Goal: Find specific fact

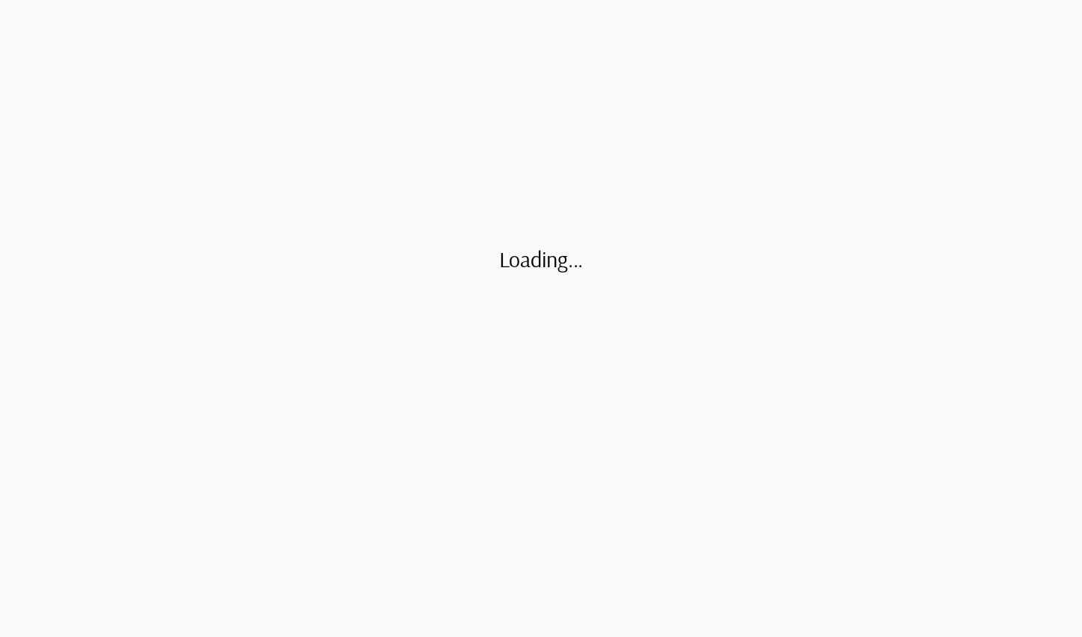
click at [170, 418] on div "Loading..." at bounding box center [541, 318] width 1082 height 637
click at [363, 54] on div "Loading..." at bounding box center [541, 318] width 1082 height 637
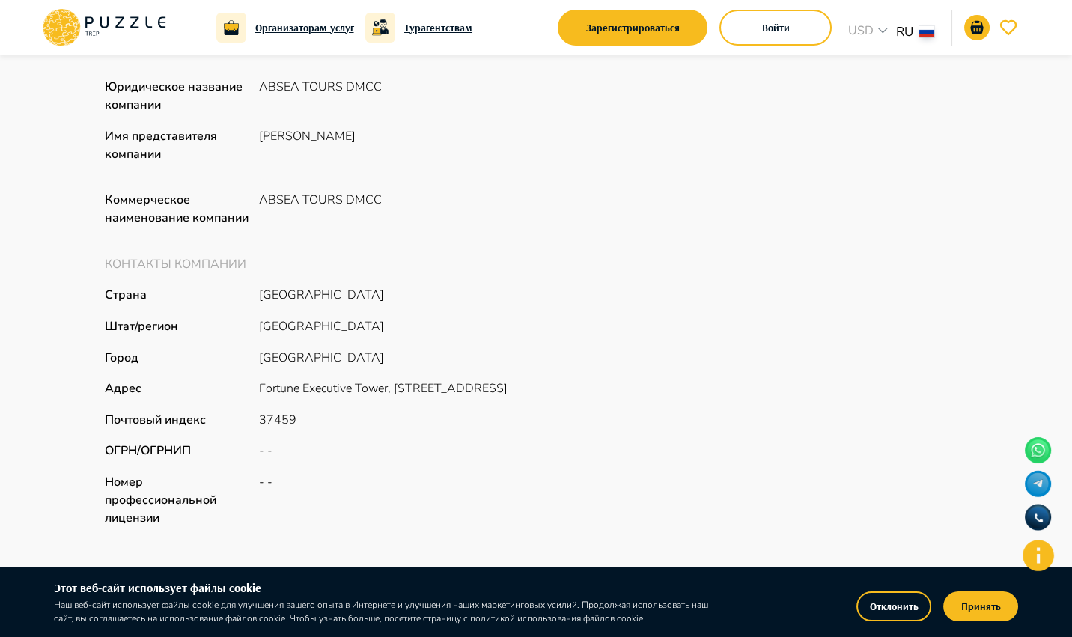
scroll to position [150, 0]
drag, startPoint x: 257, startPoint y: 290, endPoint x: 391, endPoint y: 289, distance: 133.9
click at [391, 289] on div "Страна United Arab Emirates" at bounding box center [320, 293] width 431 height 18
drag, startPoint x: 261, startPoint y: 415, endPoint x: 301, endPoint y: 418, distance: 39.7
click at [301, 418] on div "Почтовый индекс 37459" at bounding box center [320, 418] width 431 height 18
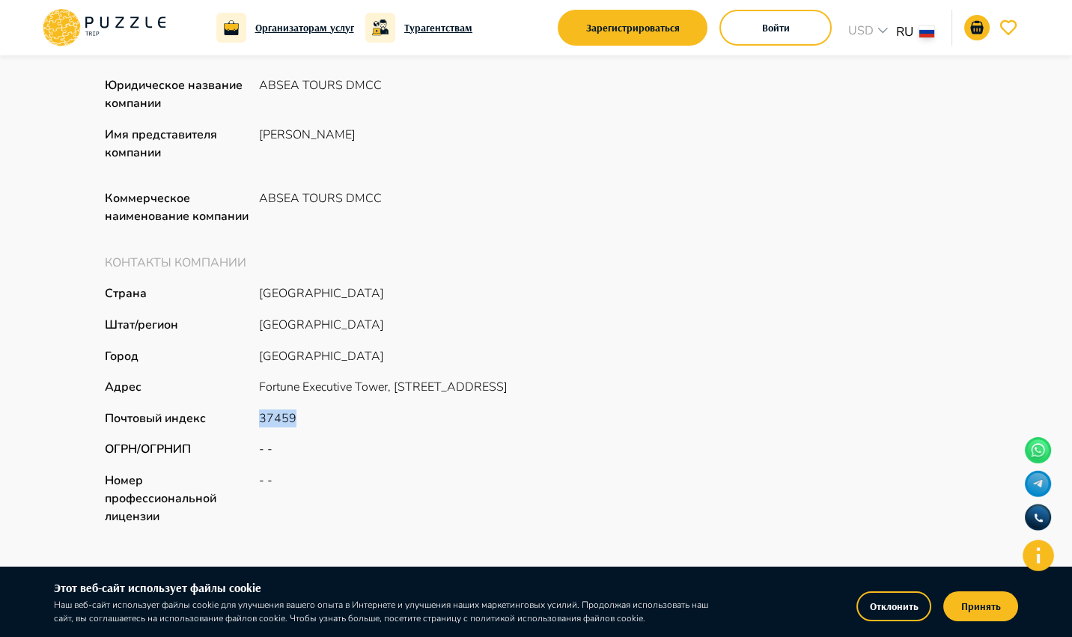
copy p "37459"
click at [355, 328] on div "Штат/регион DUBAI" at bounding box center [320, 325] width 431 height 18
click at [926, 349] on div "Юридическое название компании ABSEA TOURS DMCC Имя представителя компании TIMUR…" at bounding box center [536, 300] width 862 height 449
drag, startPoint x: 261, startPoint y: 193, endPoint x: 366, endPoint y: 195, distance: 104.8
click at [381, 196] on div "Коммерческое наименование компании ABSEA TOURS DMCC" at bounding box center [320, 207] width 431 height 36
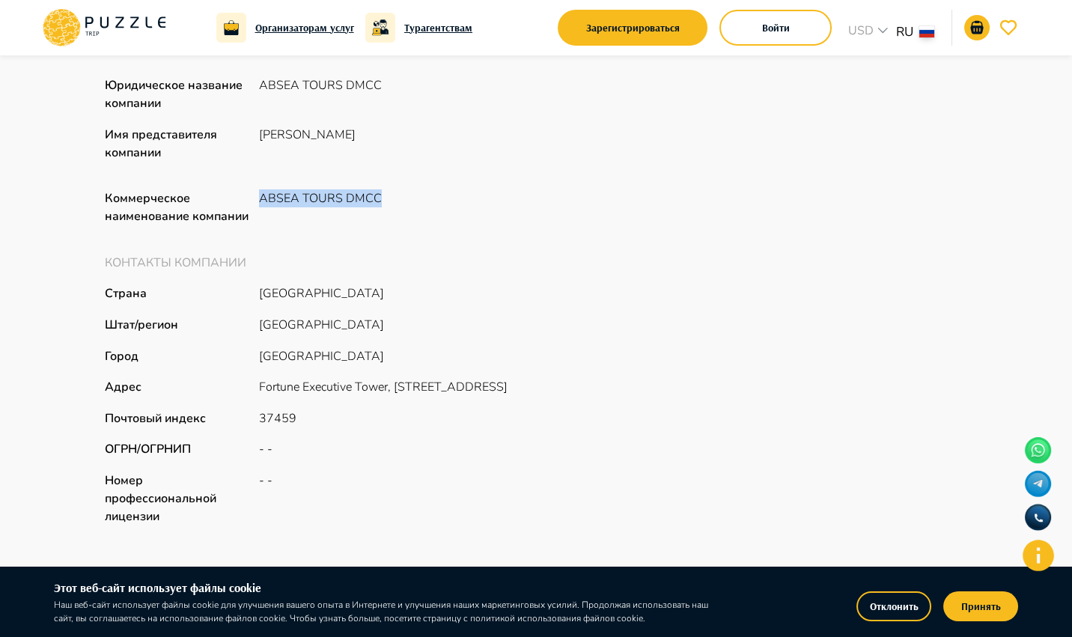
copy p "ABSEA TOURS DMCC"
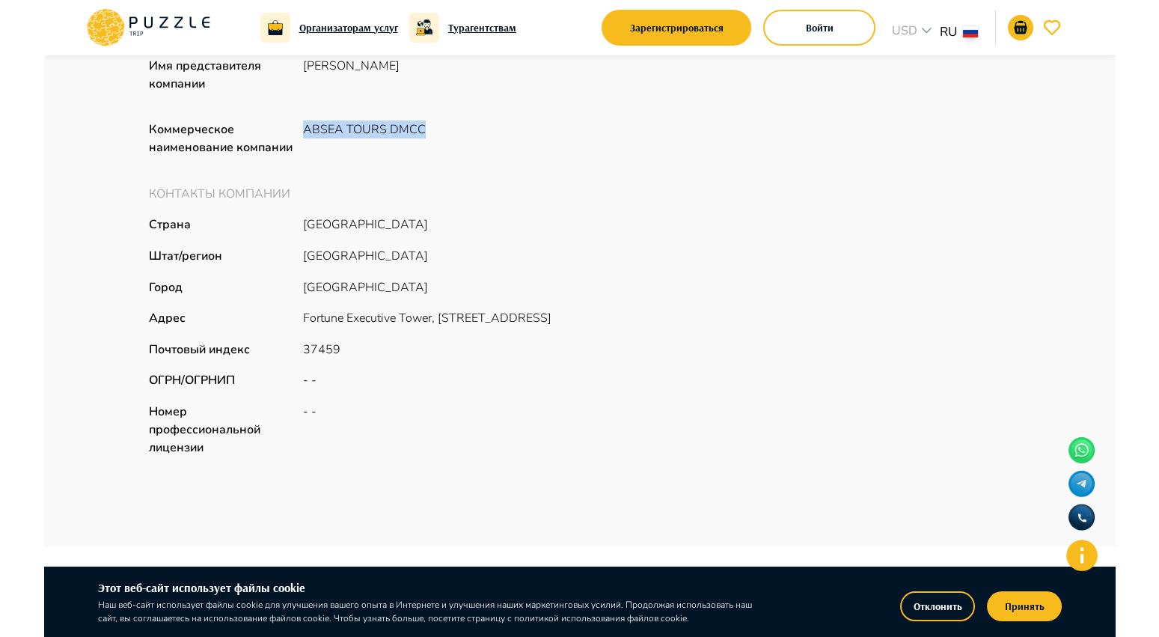
scroll to position [224, 0]
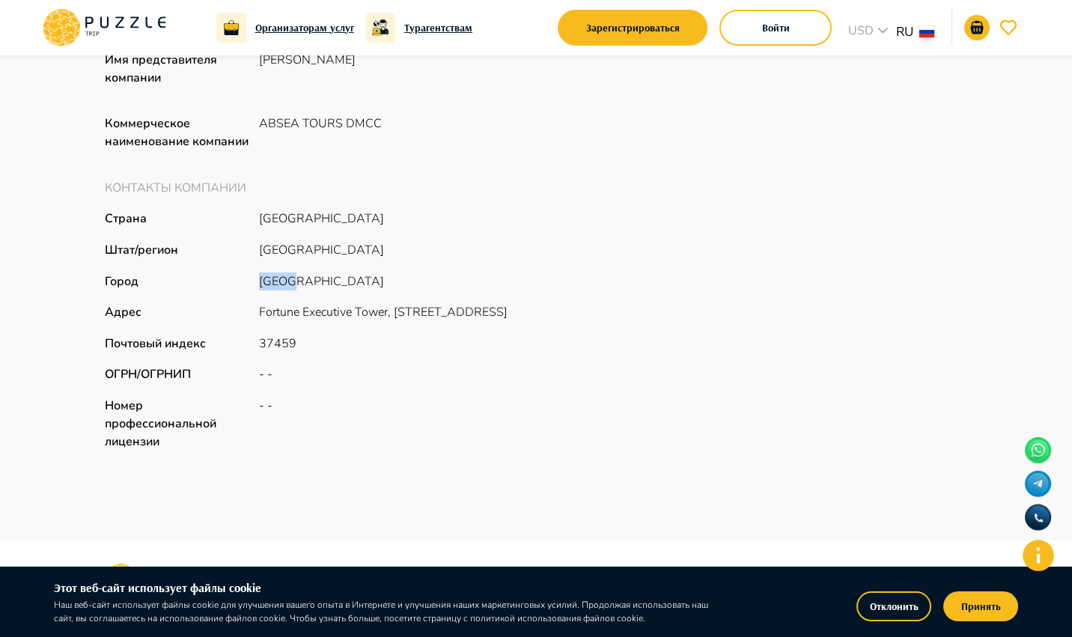
drag, startPoint x: 259, startPoint y: 278, endPoint x: 304, endPoint y: 276, distance: 44.9
click at [305, 276] on div "Город DUBAI" at bounding box center [320, 281] width 431 height 18
copy p "DUBAI"
drag, startPoint x: 262, startPoint y: 216, endPoint x: 378, endPoint y: 215, distance: 116.0
click at [378, 215] on div "Страна United Arab Emirates" at bounding box center [320, 219] width 431 height 18
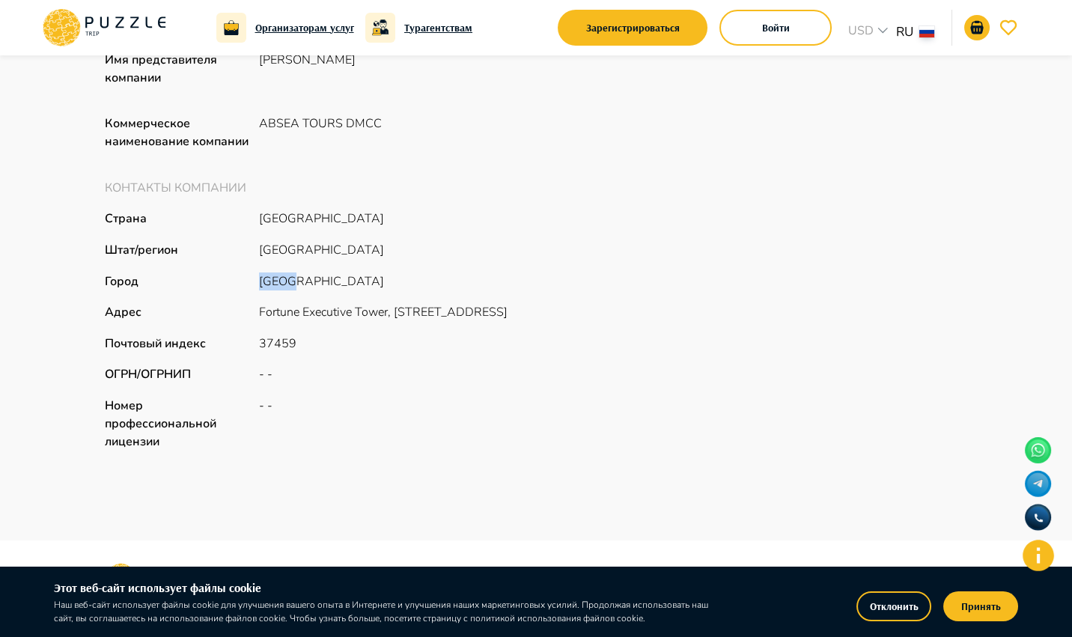
copy p "United Arab Emirates"
drag, startPoint x: 259, startPoint y: 248, endPoint x: 298, endPoint y: 248, distance: 38.9
click at [298, 248] on div "Штат/регион DUBAI" at bounding box center [320, 250] width 431 height 18
copy p "DUBAI"
